Goal: Task Accomplishment & Management: Manage account settings

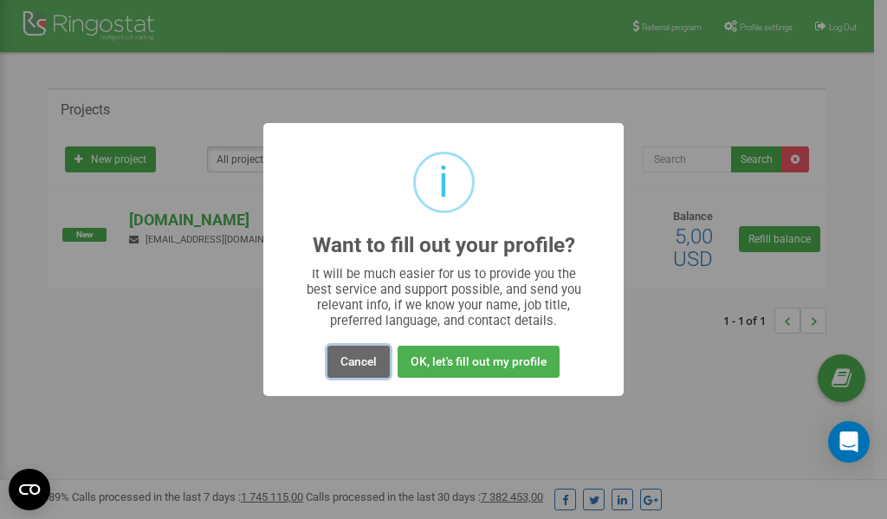
click at [361, 364] on button "Cancel" at bounding box center [358, 362] width 62 height 32
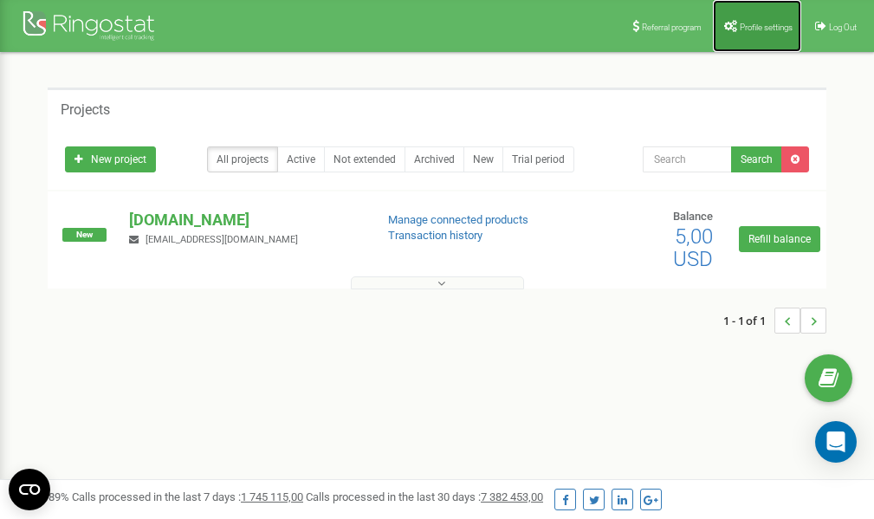
click at [747, 19] on link "Profile settings" at bounding box center [757, 26] width 88 height 52
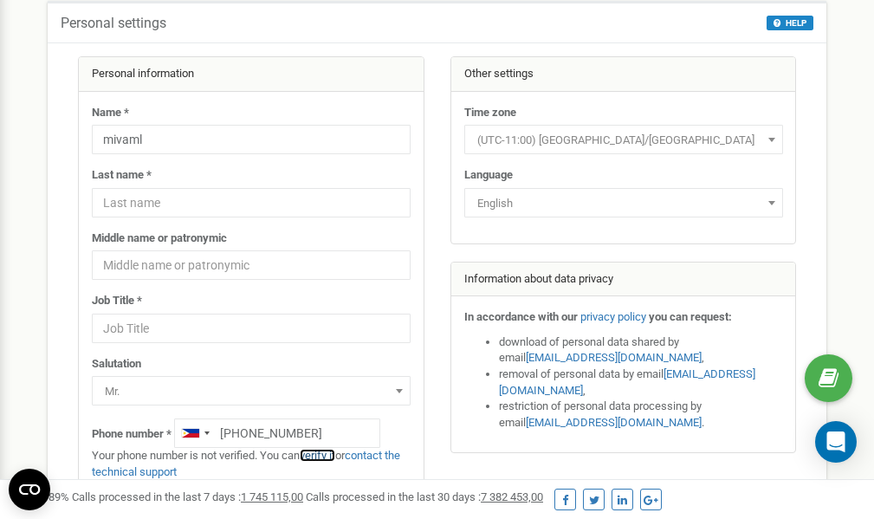
click at [324, 457] on link "verify it" at bounding box center [318, 455] width 36 height 13
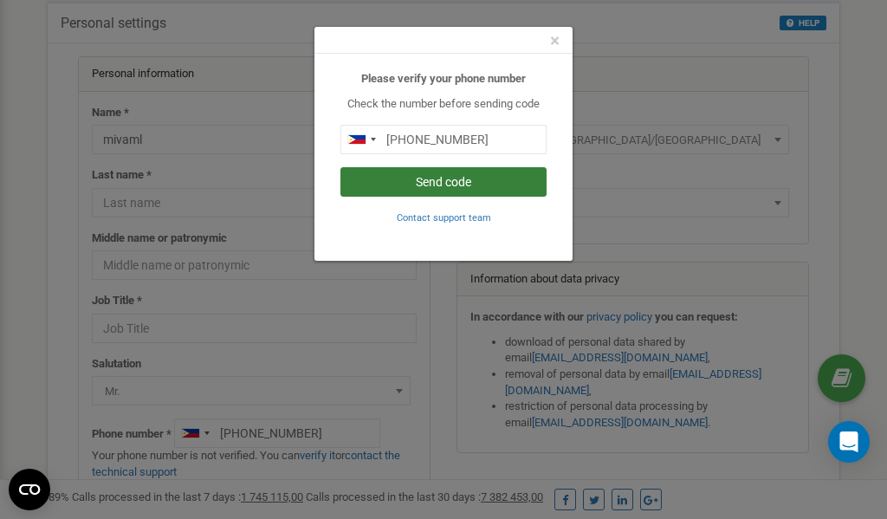
click at [479, 184] on button "Send code" at bounding box center [443, 181] width 206 height 29
